Goal: Task Accomplishment & Management: Use online tool/utility

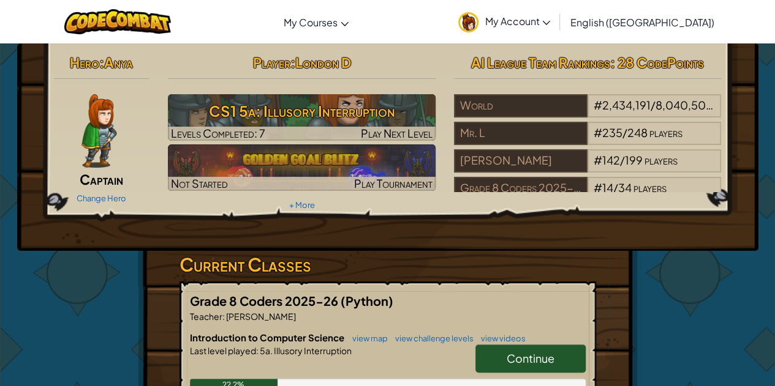
click at [553, 368] on link "Continue" at bounding box center [530, 359] width 110 height 28
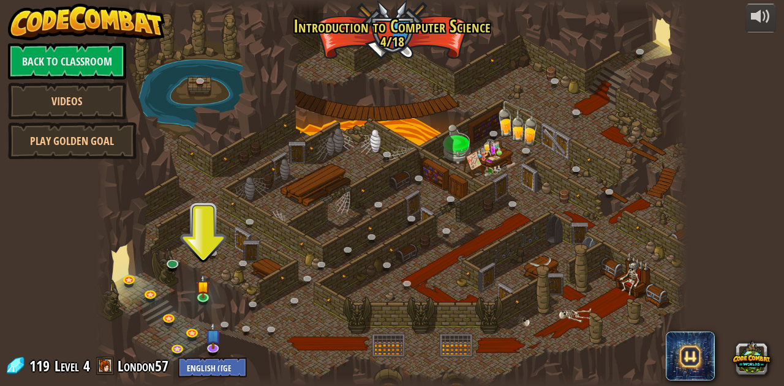
click at [224, 245] on div at bounding box center [391, 193] width 591 height 386
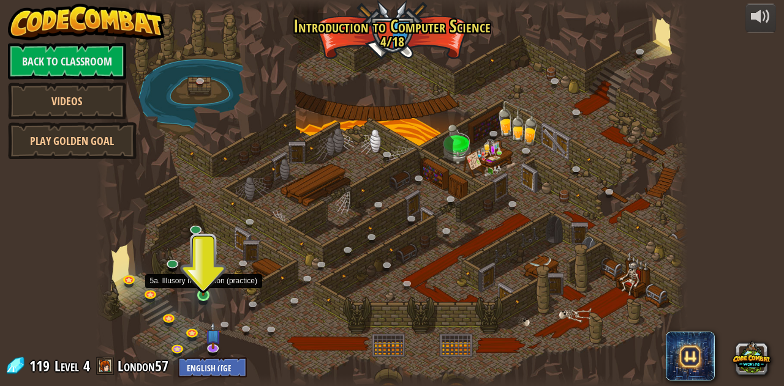
click at [200, 296] on img at bounding box center [204, 281] width 14 height 32
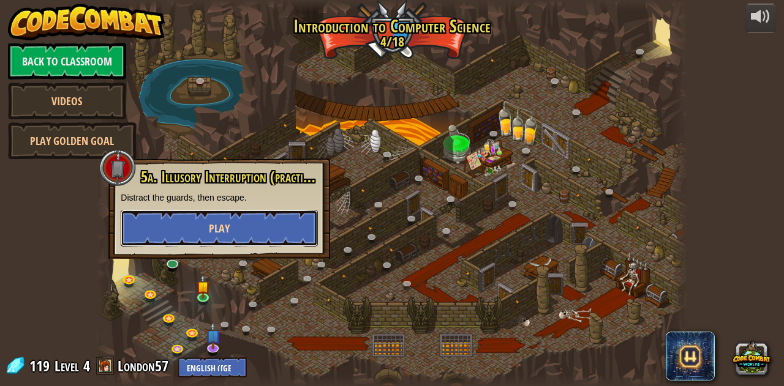
click at [241, 241] on button "Play" at bounding box center [219, 228] width 197 height 37
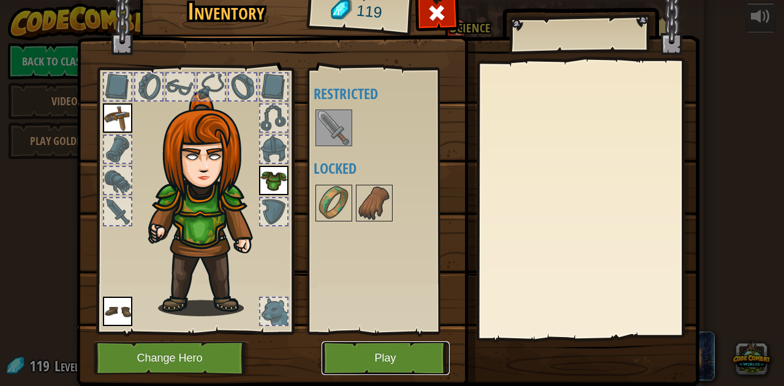
click at [351, 357] on button "Play" at bounding box center [385, 359] width 128 height 34
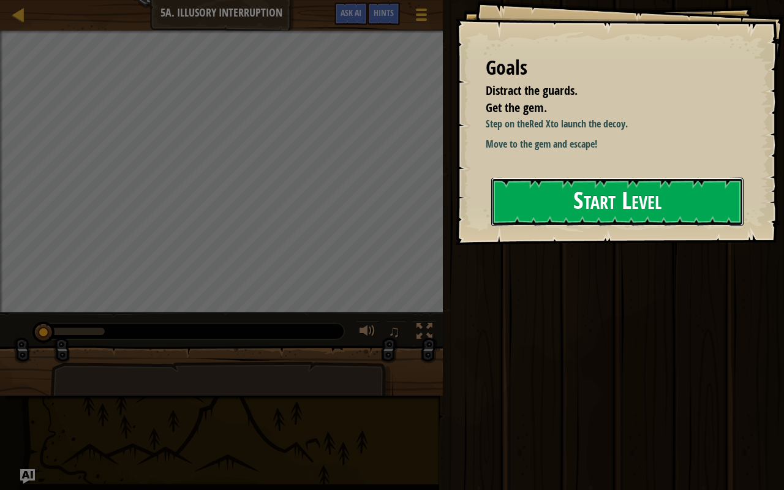
click at [556, 209] on button "Start Level" at bounding box center [617, 202] width 252 height 48
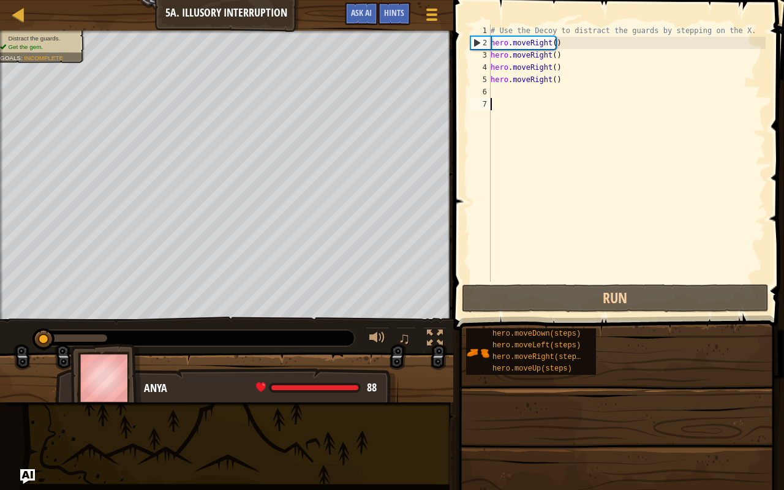
click at [561, 83] on div "# Use the Decoy to distract the guards by stepping on the X. hero . moveRight (…" at bounding box center [626, 165] width 277 height 282
type textarea "hero.moveRight()"
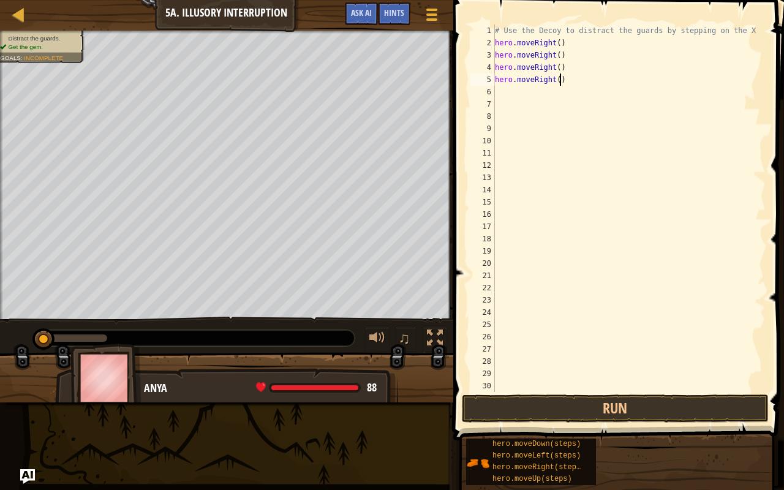
drag, startPoint x: 561, startPoint y: 83, endPoint x: 572, endPoint y: 88, distance: 11.8
drag, startPoint x: 572, startPoint y: 88, endPoint x: 558, endPoint y: 83, distance: 15.3
click at [558, 83] on div "# Use the Decoy to distract the guards by stepping on the X. hero . moveRight (…" at bounding box center [624, 220] width 264 height 392
type textarea "h"
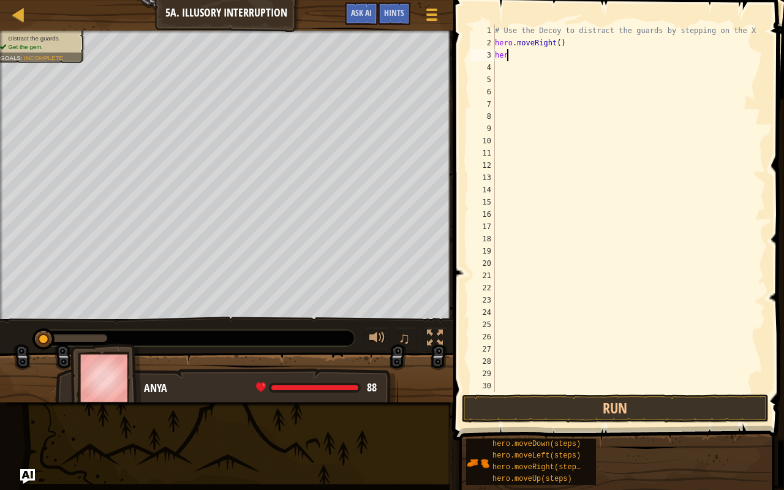
type textarea "h"
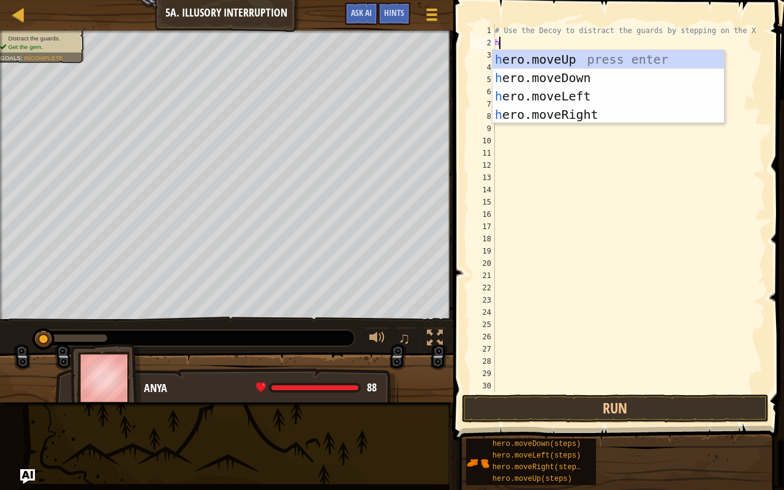
scroll to position [6, 0]
click at [553, 112] on div "h ero.moveUp press enter h ero.moveDown press enter h ero.moveLeft press enter …" at bounding box center [608, 105] width 232 height 110
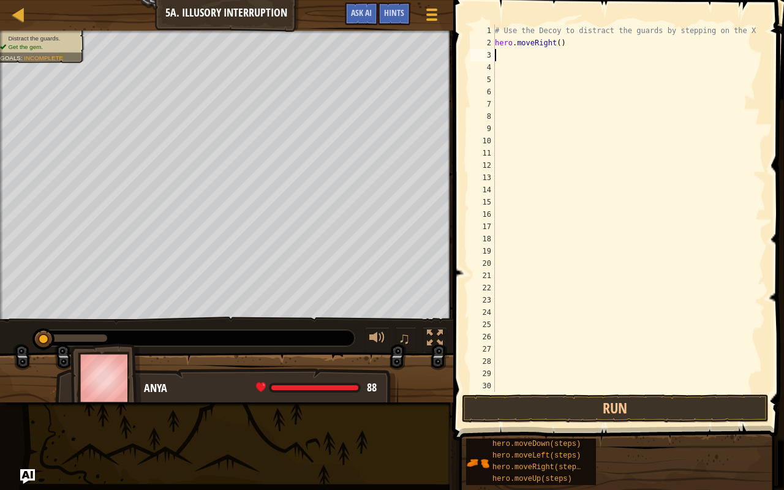
type textarea "h"
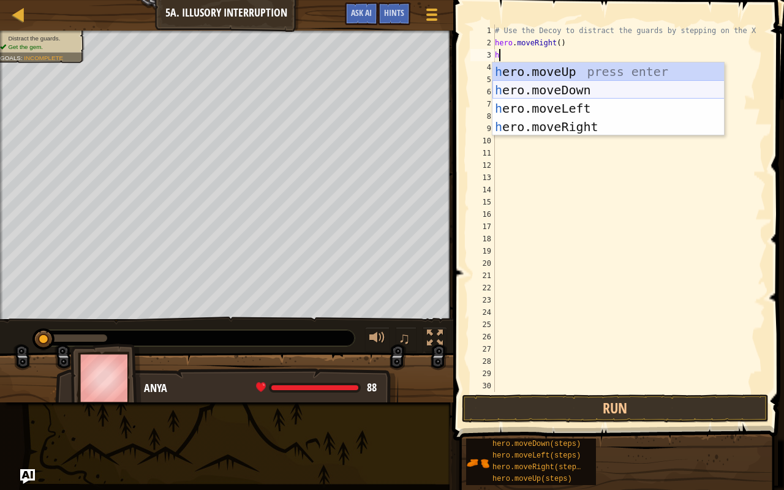
click at [580, 89] on div "h ero.moveUp press enter h ero.moveDown press enter h ero.moveLeft press enter …" at bounding box center [608, 117] width 232 height 110
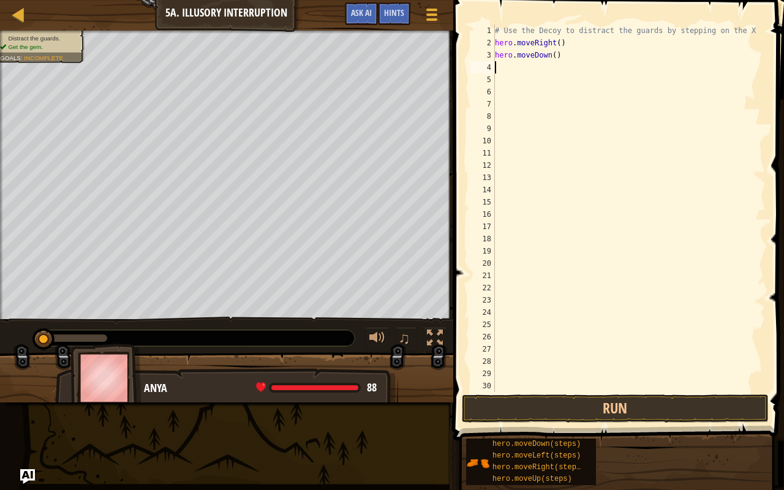
type textarea "h"
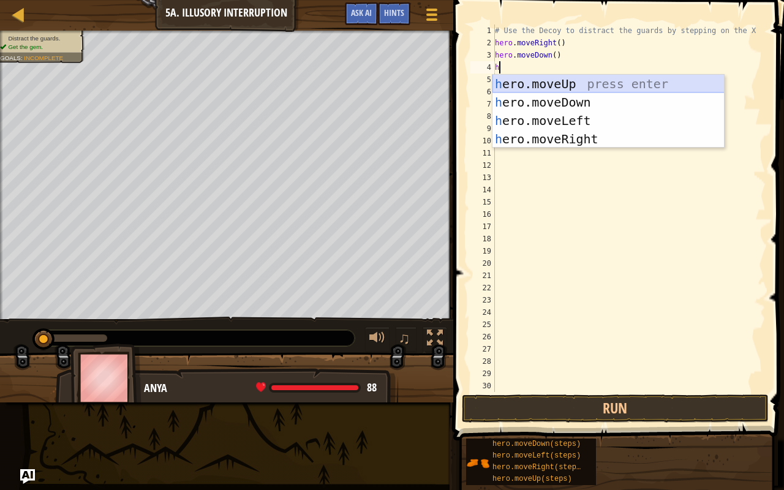
click at [578, 85] on div "h ero.moveUp press enter h ero.moveDown press enter h ero.moveLeft press enter …" at bounding box center [608, 130] width 232 height 110
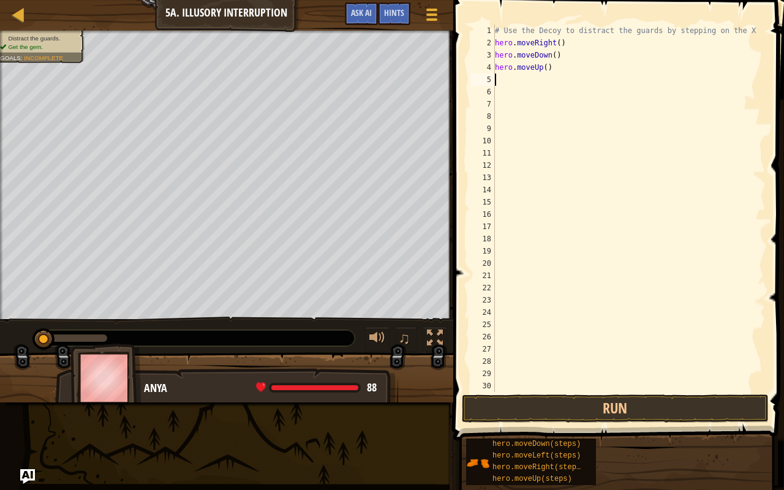
click at [548, 71] on div "# Use the Decoy to distract the guards by stepping on the X. hero . moveRight (…" at bounding box center [624, 220] width 264 height 392
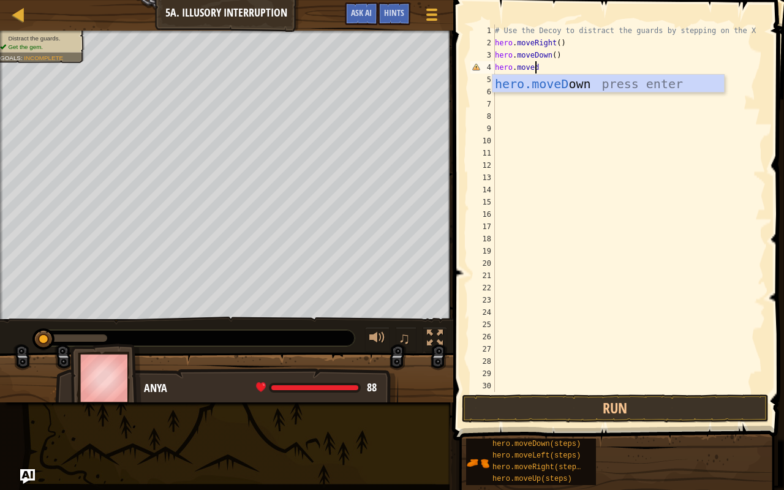
scroll to position [6, 3]
type textarea "hero.movedown"
click at [561, 86] on div "hero.moveDown press enter" at bounding box center [608, 102] width 232 height 55
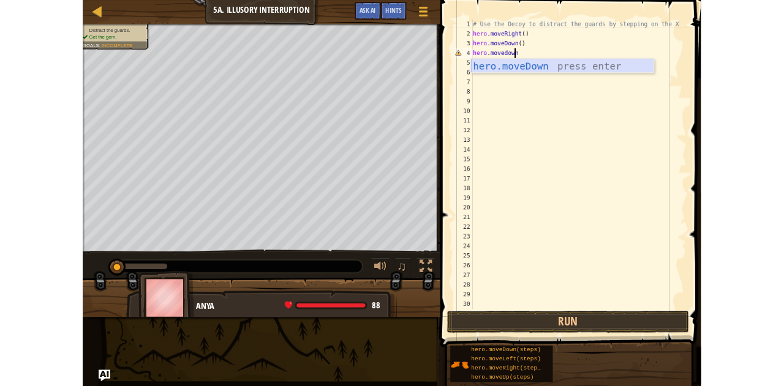
scroll to position [6, 0]
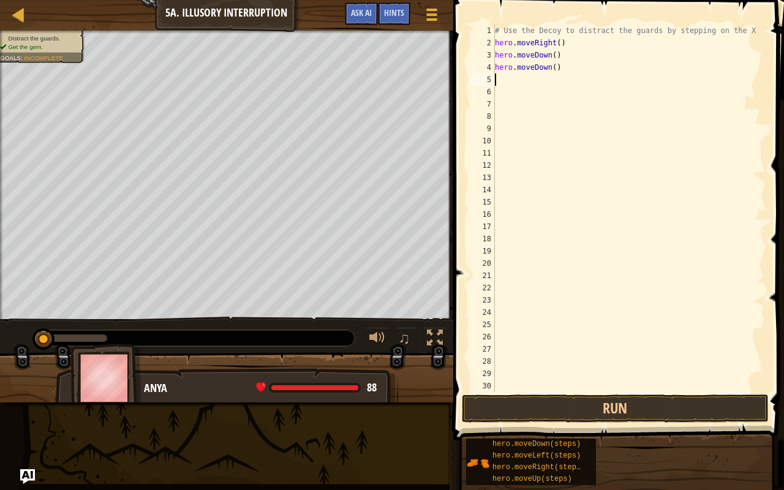
type textarea "h"
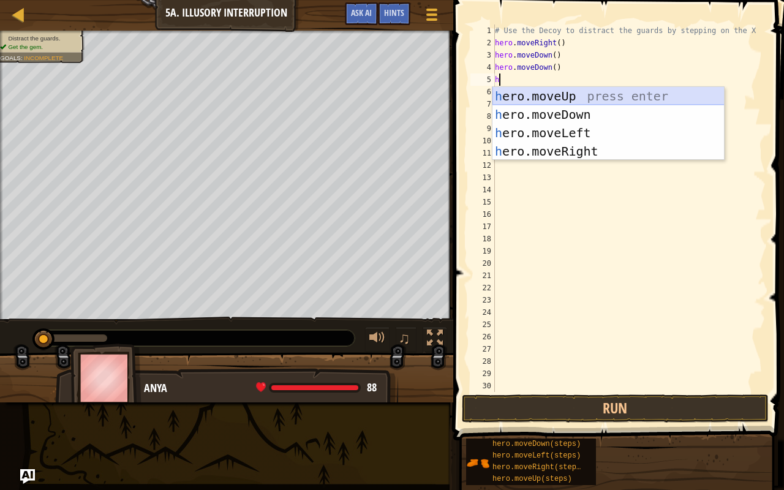
click at [548, 92] on div "h ero.moveUp press enter h ero.moveDown press enter h ero.moveLeft press enter …" at bounding box center [608, 142] width 232 height 110
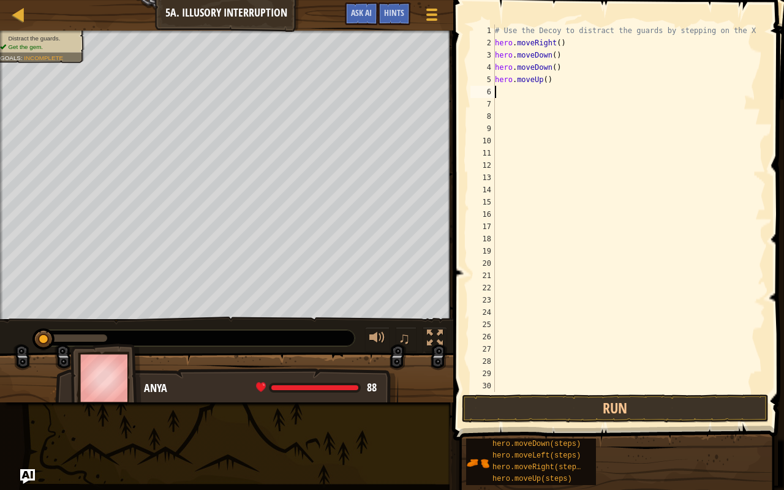
type textarea "h"
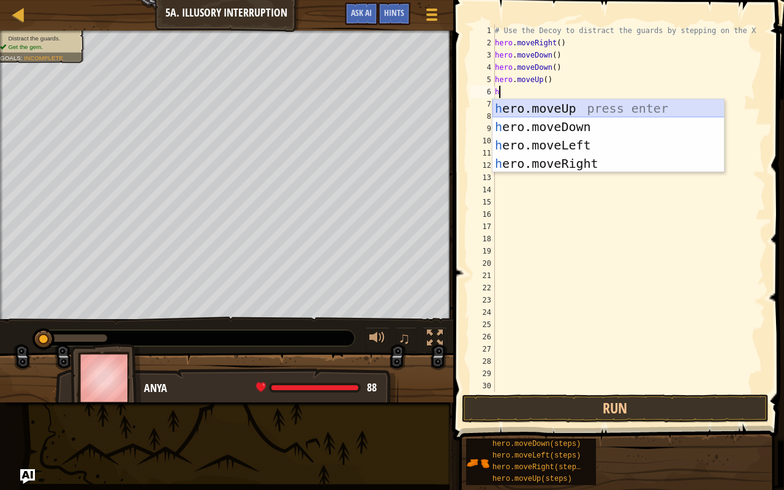
click at [557, 109] on div "h ero.moveUp press enter h ero.moveDown press enter h ero.moveLeft press enter …" at bounding box center [608, 154] width 232 height 110
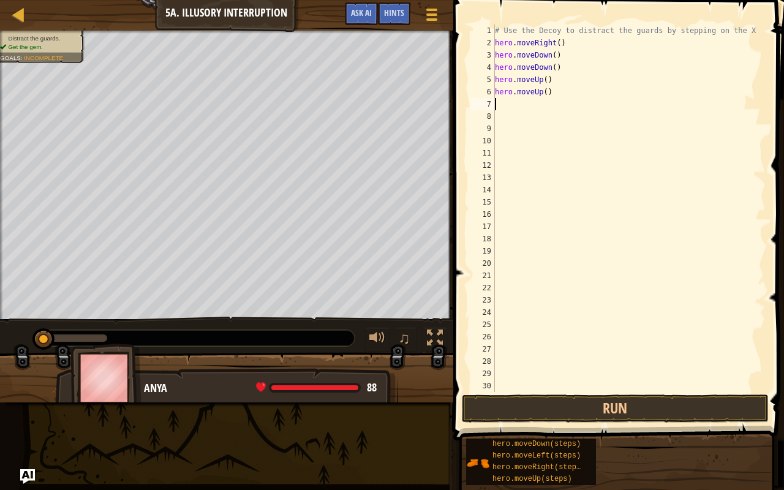
type textarea "h"
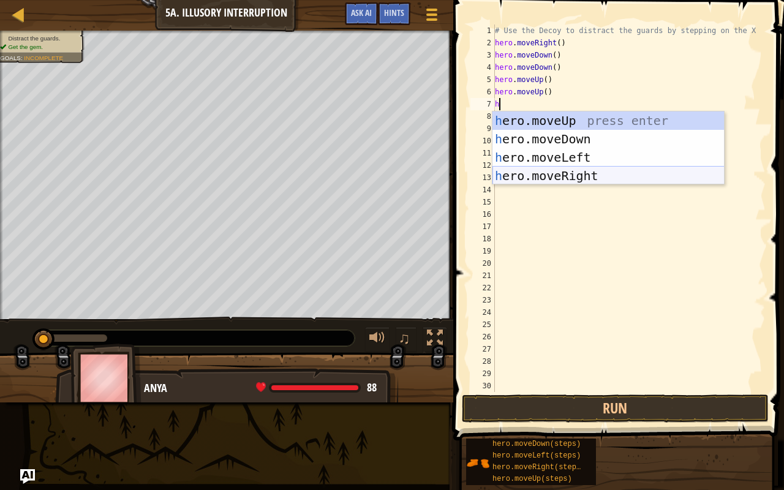
click at [583, 182] on div "h ero.moveUp press enter h ero.moveDown press enter h ero.moveLeft press enter …" at bounding box center [608, 166] width 232 height 110
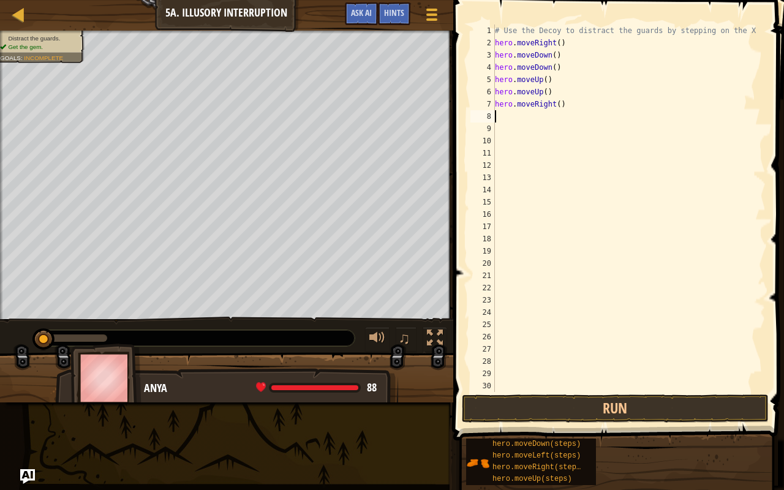
type textarea "h"
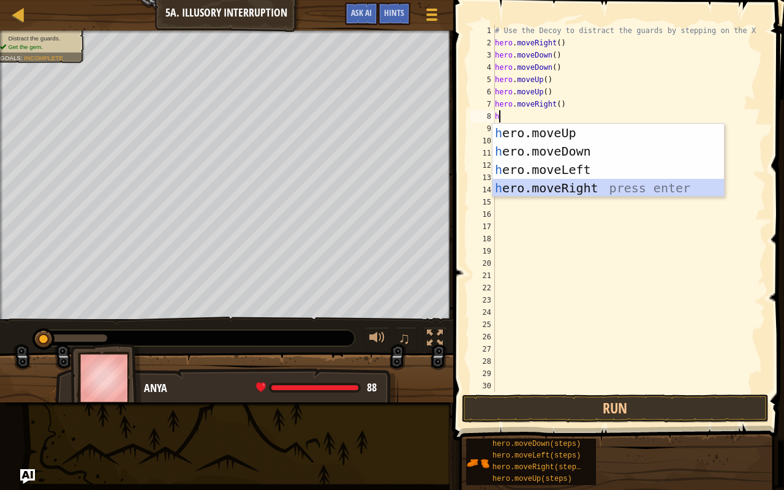
click at [582, 188] on div "h ero.moveUp press enter h ero.moveDown press enter h ero.moveLeft press enter …" at bounding box center [608, 179] width 232 height 110
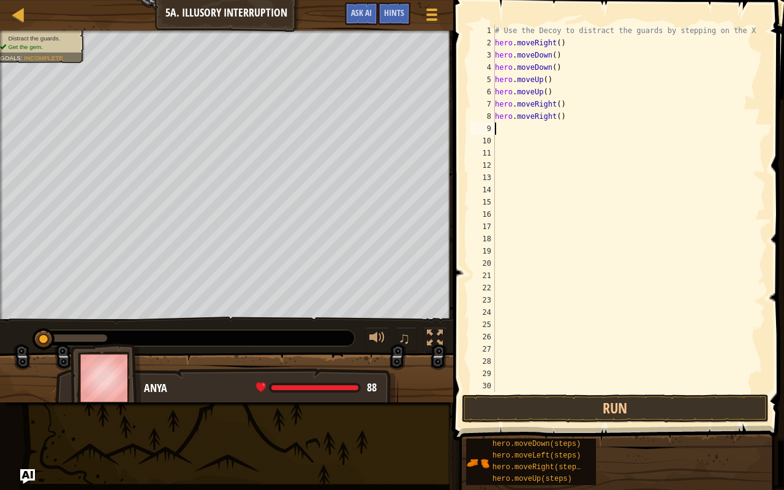
type textarea "h"
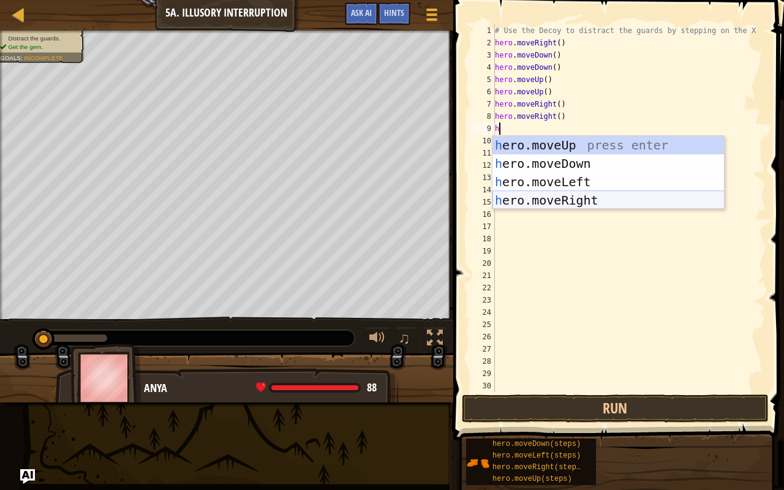
click at [584, 200] on div "h ero.moveUp press enter h ero.moveDown press enter h ero.moveLeft press enter …" at bounding box center [608, 191] width 232 height 110
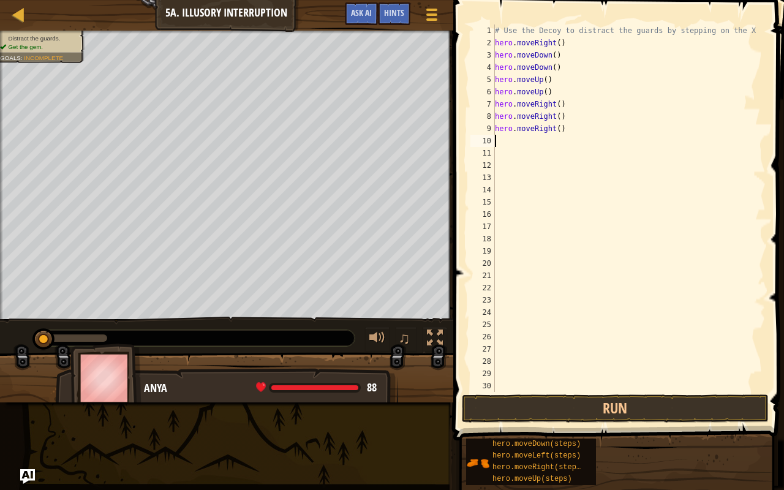
type textarea "h"
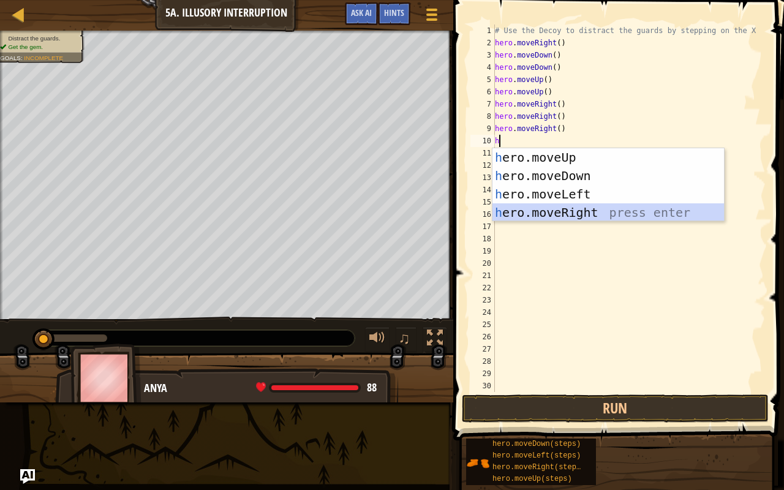
click at [591, 211] on div "h ero.moveUp press enter h ero.moveDown press enter h ero.moveLeft press enter …" at bounding box center [608, 203] width 232 height 110
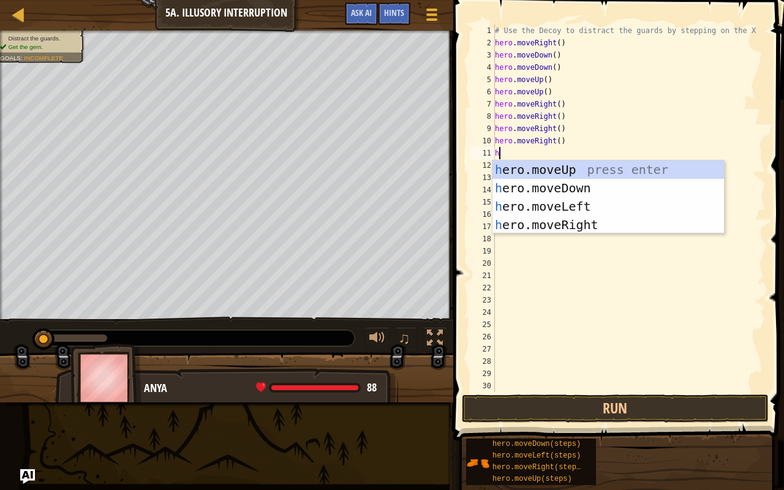
type textarea "h"
click at [594, 220] on div "h ero.moveUp press enter h ero.moveDown press enter h ero.moveLeft press enter …" at bounding box center [608, 215] width 232 height 110
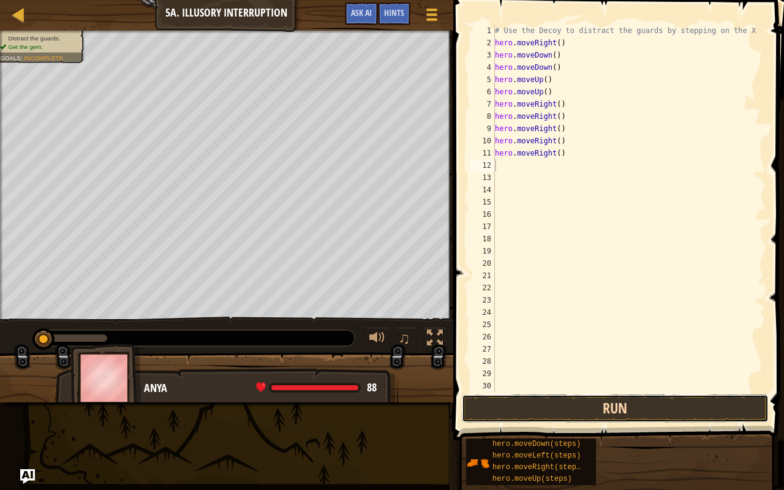
click at [616, 386] on button "Run" at bounding box center [615, 408] width 307 height 28
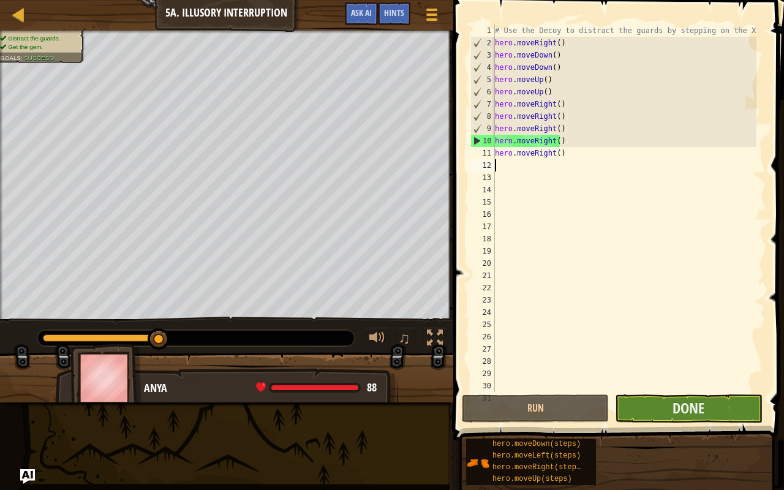
type textarea "h"
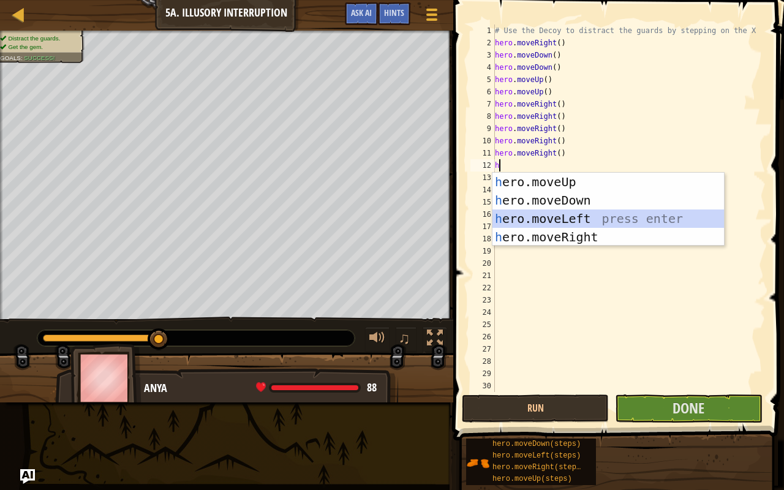
click at [571, 217] on div "h ero.moveUp press enter h ero.moveDown press enter h ero.moveLeft press enter …" at bounding box center [608, 228] width 232 height 110
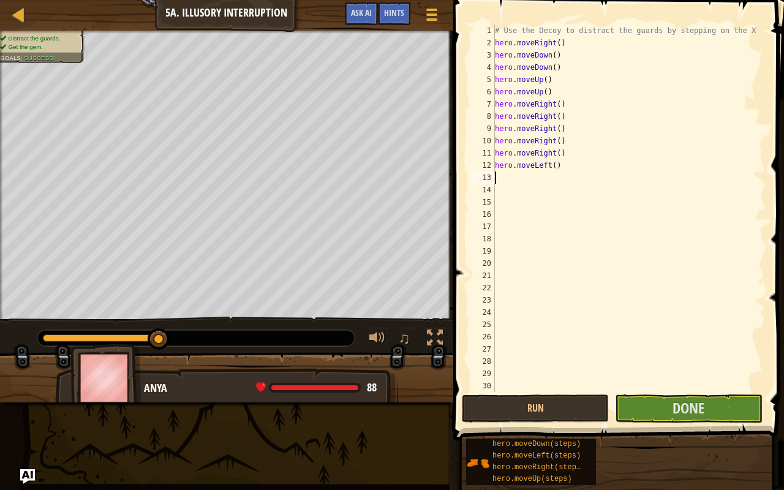
type textarea "h"
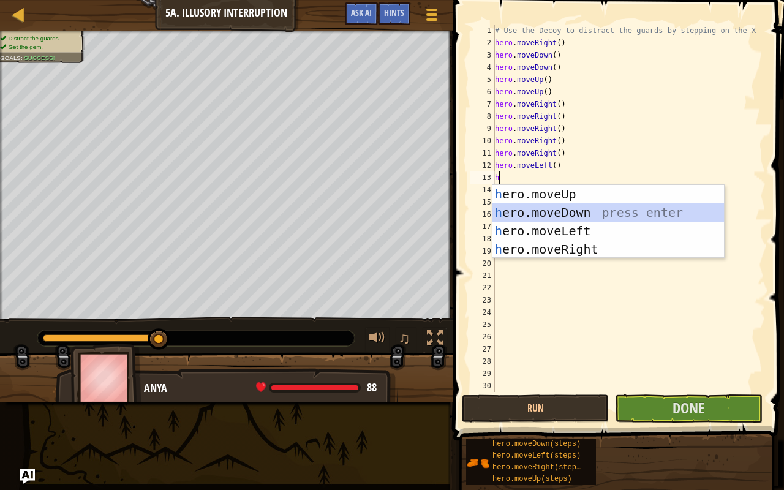
click at [570, 216] on div "h ero.moveUp press enter h ero.moveDown press enter h ero.moveLeft press enter …" at bounding box center [608, 240] width 232 height 110
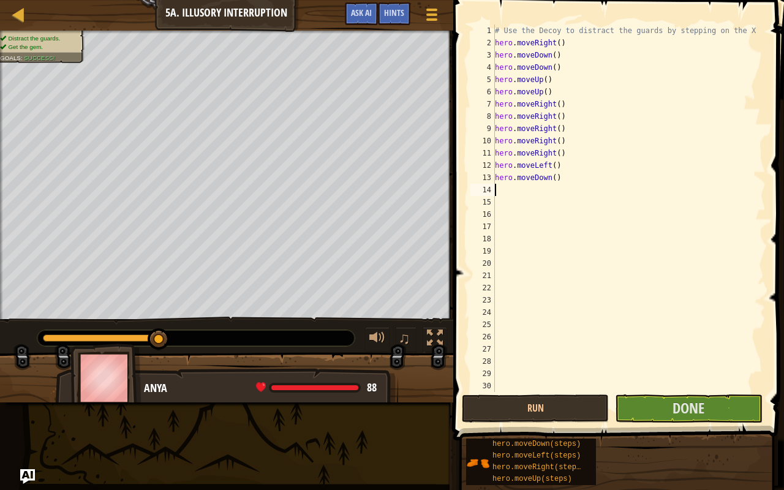
type textarea "h"
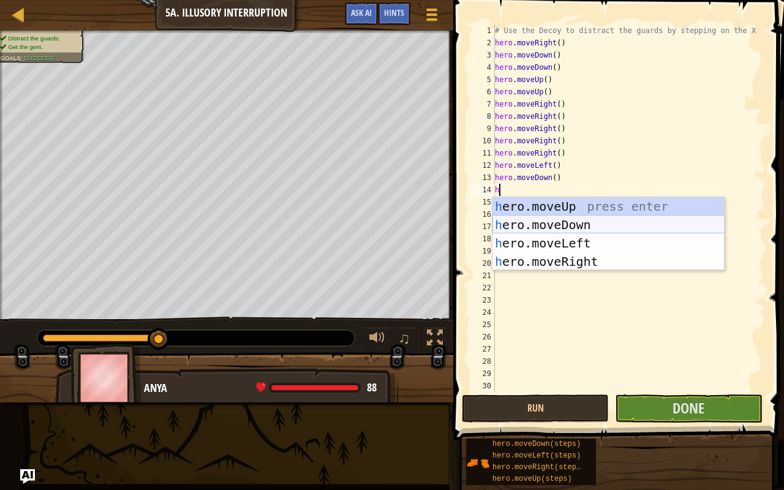
click at [573, 224] on div "h ero.moveUp press enter h ero.moveDown press enter h ero.moveLeft press enter …" at bounding box center [608, 252] width 232 height 110
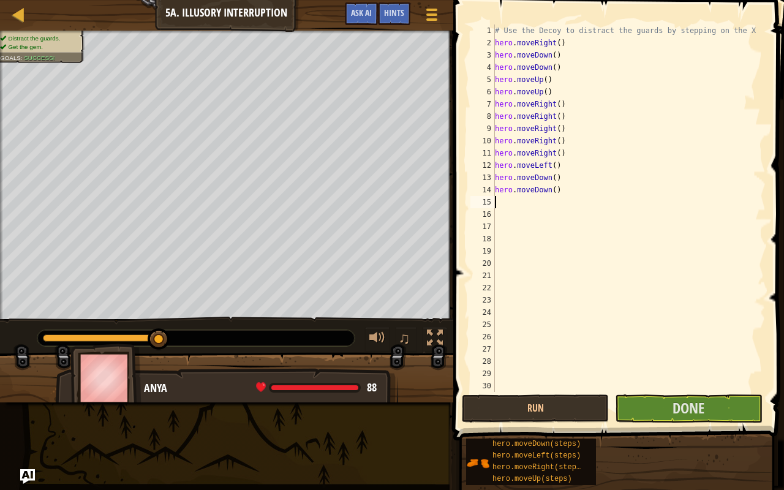
type textarea "h"
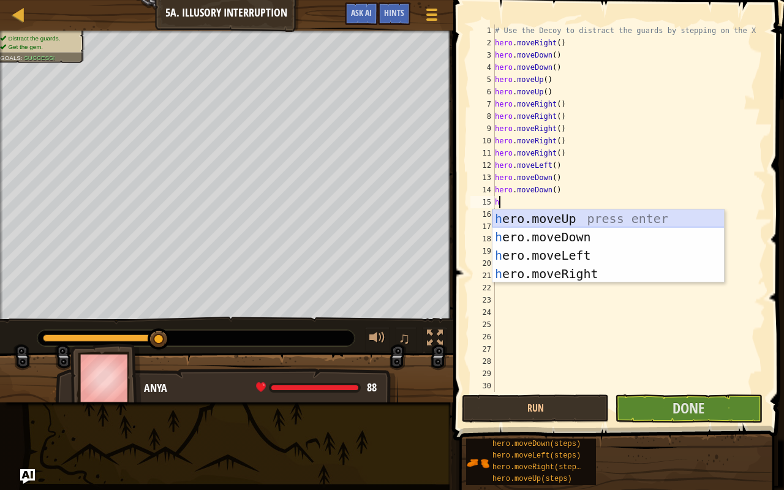
click at [567, 219] on div "h ero.moveUp press enter h ero.moveDown press enter h ero.moveLeft press enter …" at bounding box center [608, 264] width 232 height 110
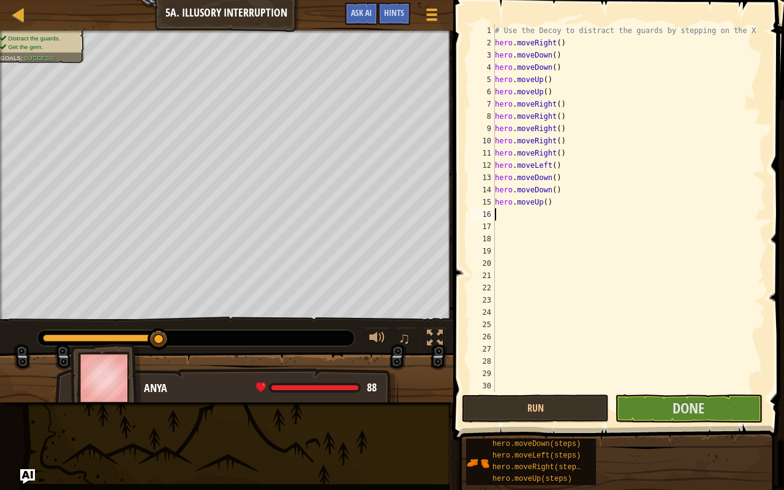
type textarea "h"
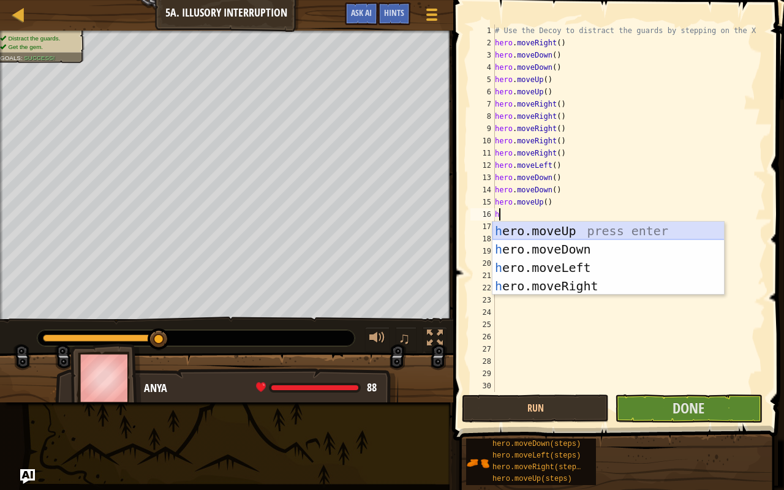
click at [566, 234] on div "h ero.moveUp press enter h ero.moveDown press enter h ero.moveLeft press enter …" at bounding box center [608, 277] width 232 height 110
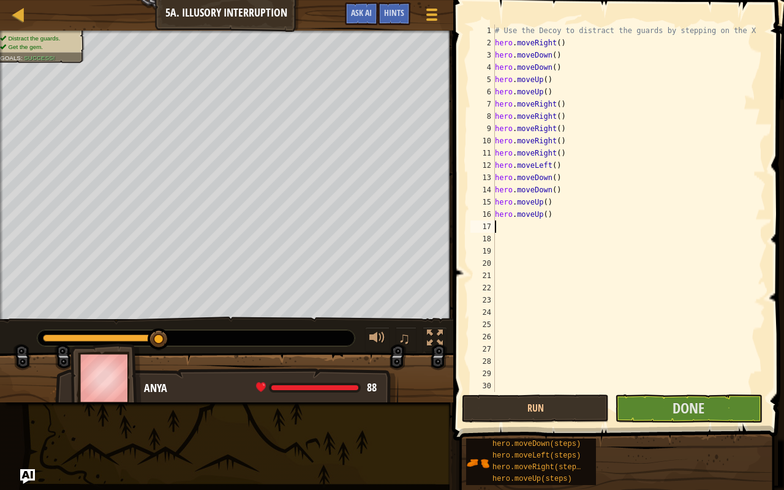
type textarea "h"
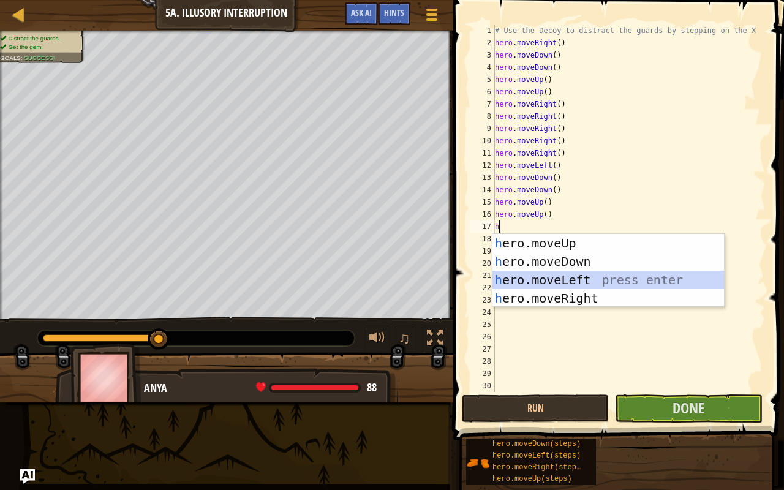
click at [604, 282] on div "h ero.moveUp press enter h ero.moveDown press enter h ero.moveLeft press enter …" at bounding box center [608, 289] width 232 height 110
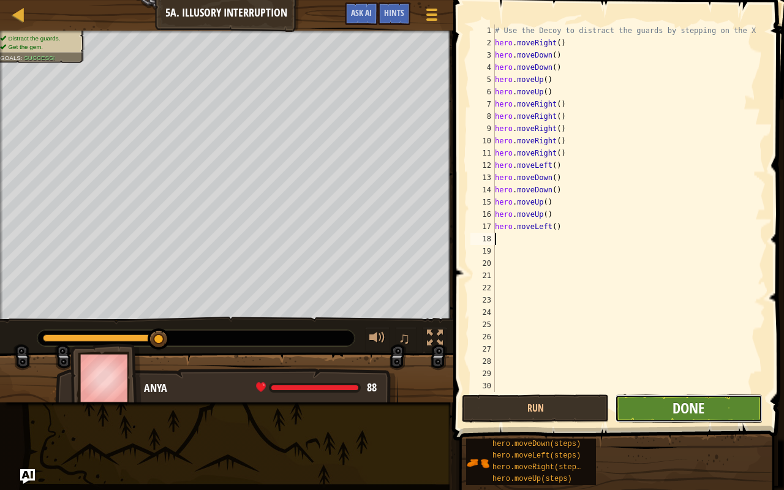
click at [673, 386] on span "Done" at bounding box center [688, 408] width 32 height 20
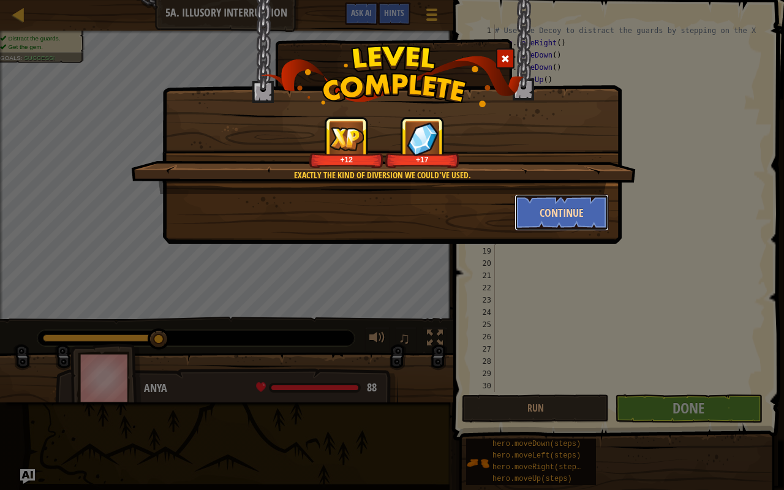
click at [572, 222] on button "Continue" at bounding box center [561, 212] width 95 height 37
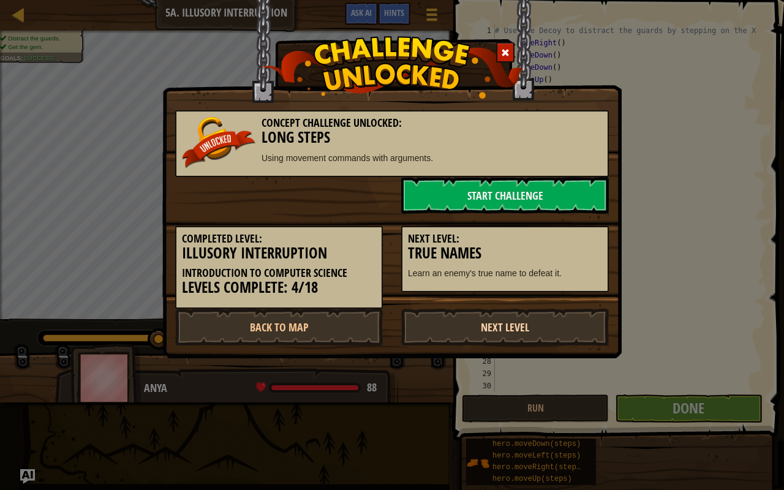
click at [504, 334] on link "Next Level" at bounding box center [505, 327] width 208 height 37
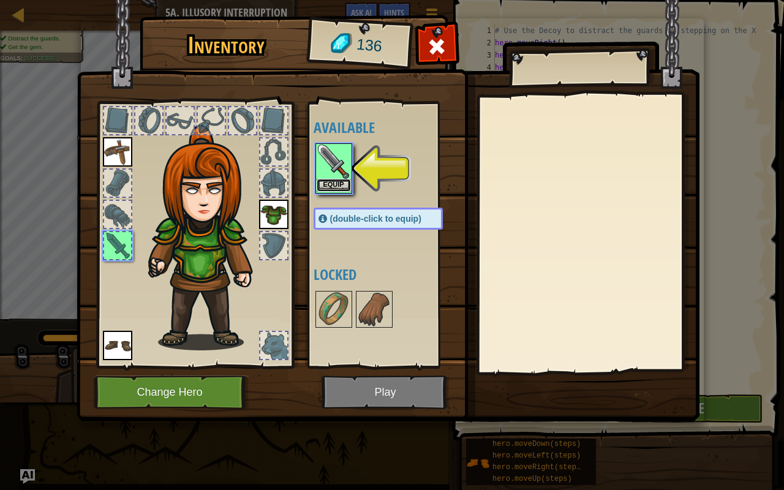
click at [323, 179] on button "Equip" at bounding box center [334, 185] width 34 height 13
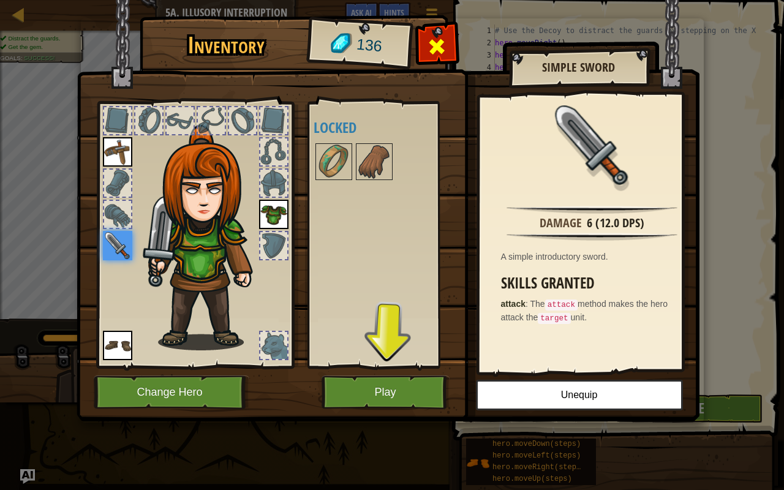
click at [429, 47] on span at bounding box center [437, 47] width 20 height 20
